Goal: Find contact information: Find contact information

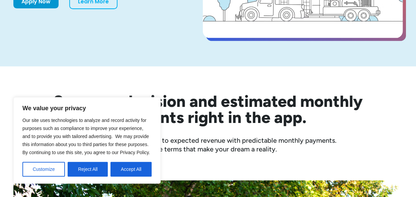
scroll to position [152, 0]
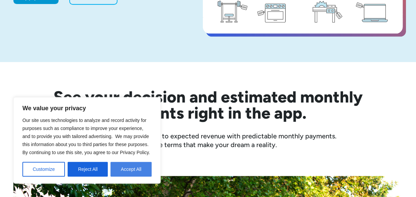
click at [134, 171] on button "Accept All" at bounding box center [131, 169] width 41 height 15
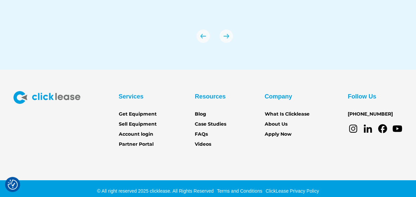
scroll to position [2362, 0]
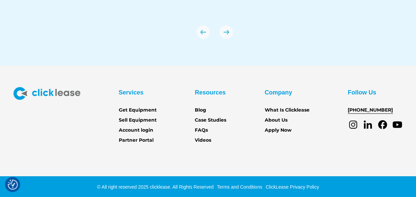
click at [366, 110] on link "[PHONE_NUMBER]" at bounding box center [370, 110] width 45 height 7
